Goal: Task Accomplishment & Management: Manage account settings

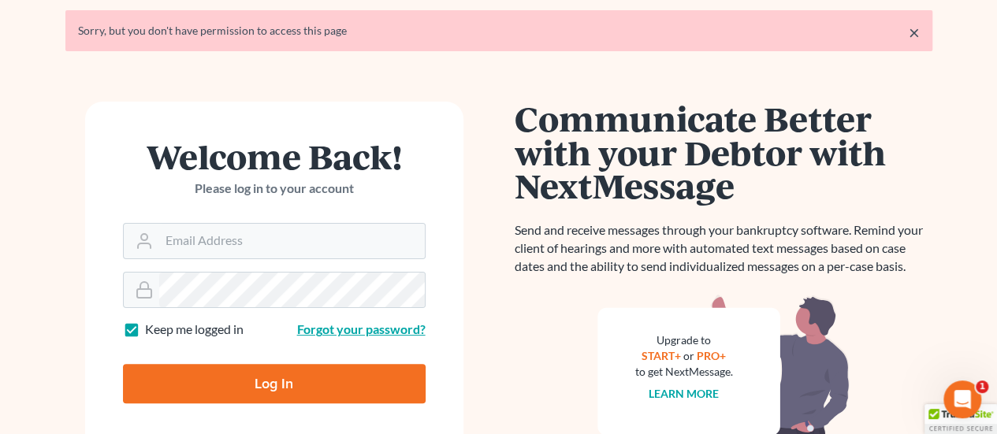
scroll to position [79, 0]
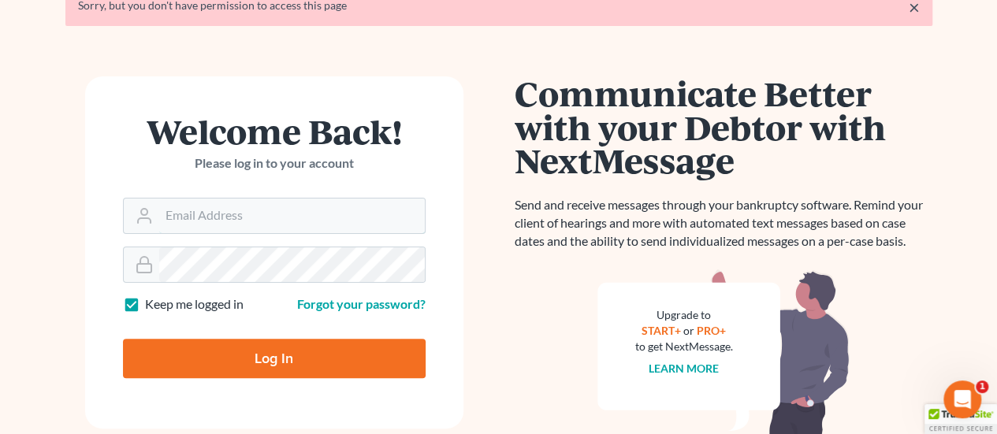
type input "[EMAIL_ADDRESS][DOMAIN_NAME]"
click at [322, 359] on input "Log In" at bounding box center [274, 358] width 303 height 39
type input "Thinking..."
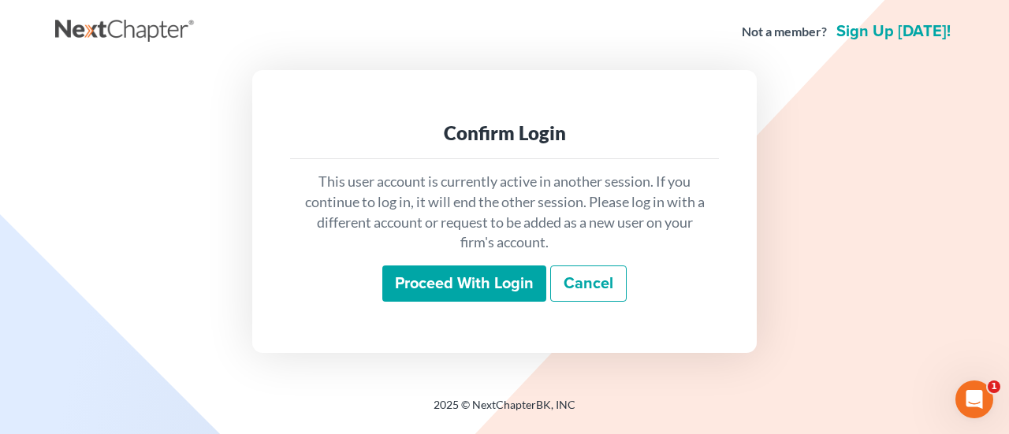
click at [462, 268] on input "Proceed with login" at bounding box center [464, 284] width 164 height 36
